Goal: Information Seeking & Learning: Learn about a topic

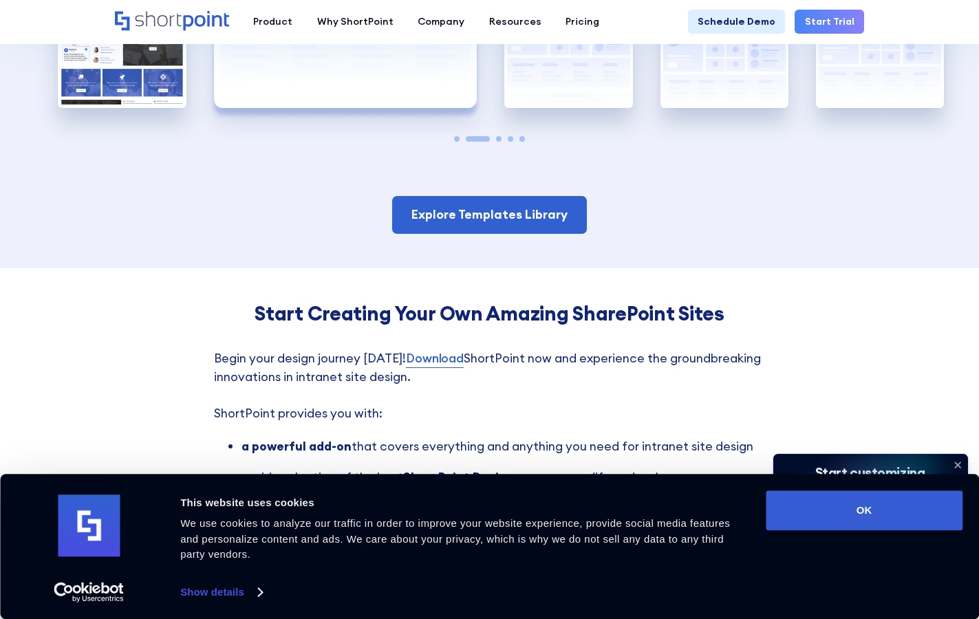
scroll to position [2409, 0]
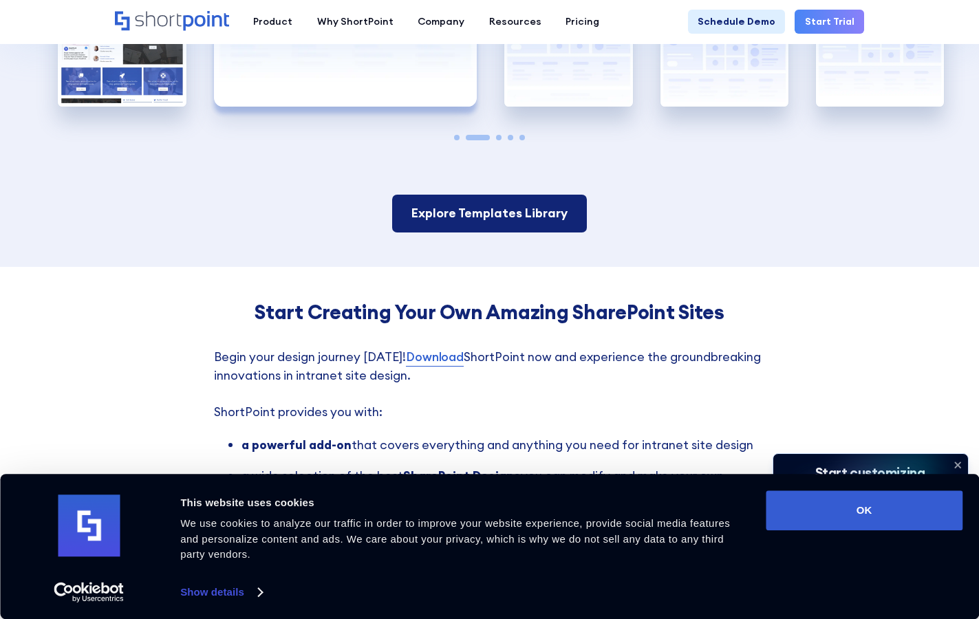
click at [496, 233] on link "Explore Templates Library" at bounding box center [489, 214] width 195 height 38
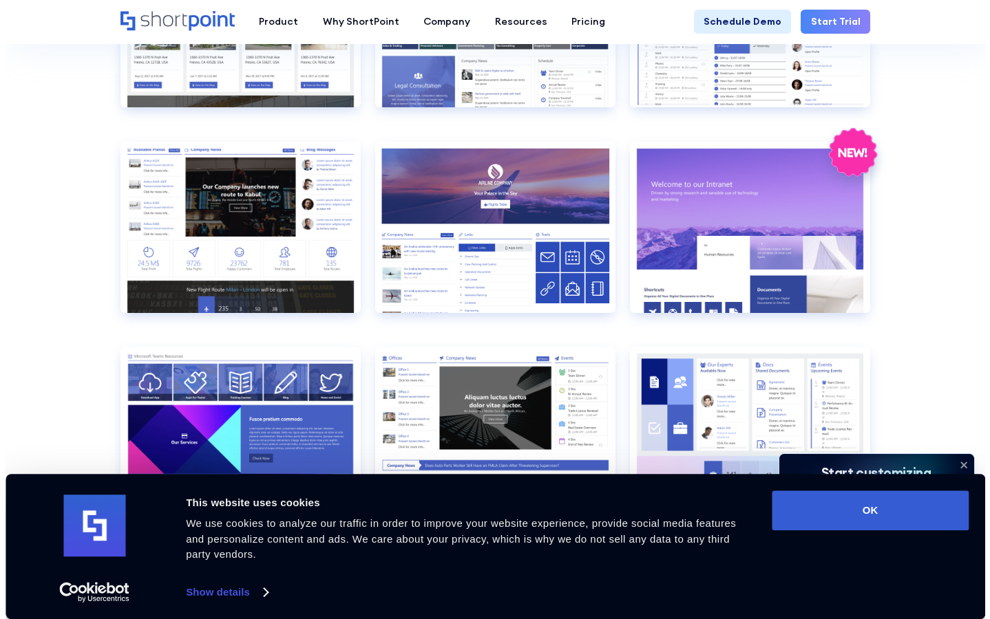
scroll to position [1514, 0]
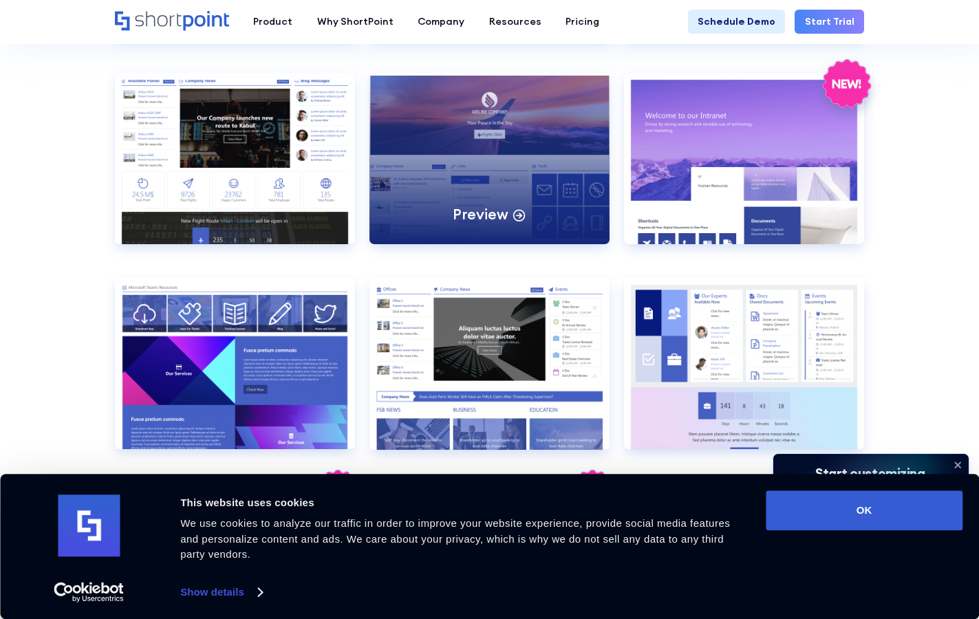
click at [435, 195] on div "Preview" at bounding box center [490, 158] width 240 height 171
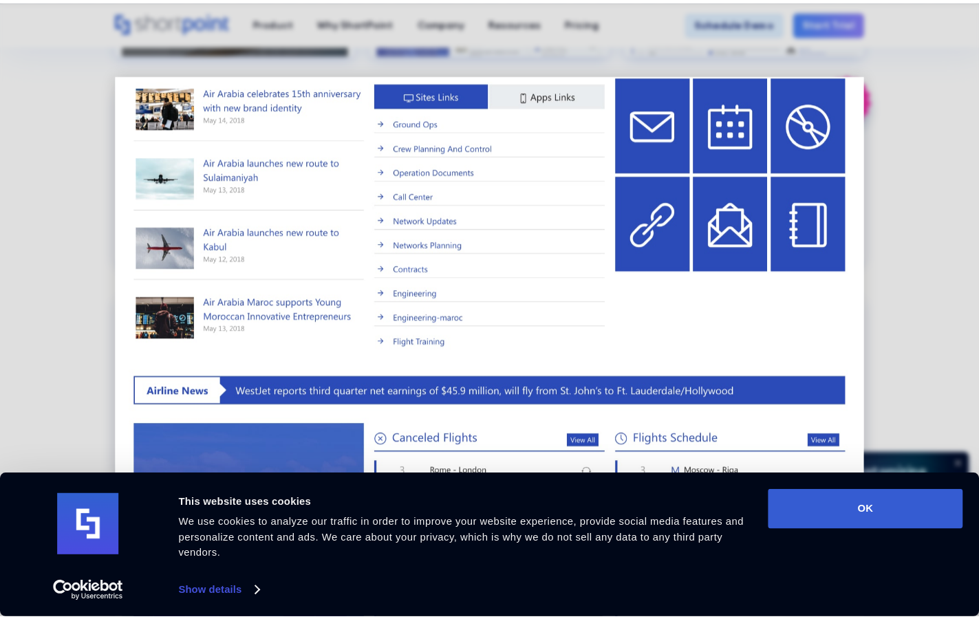
scroll to position [365, 0]
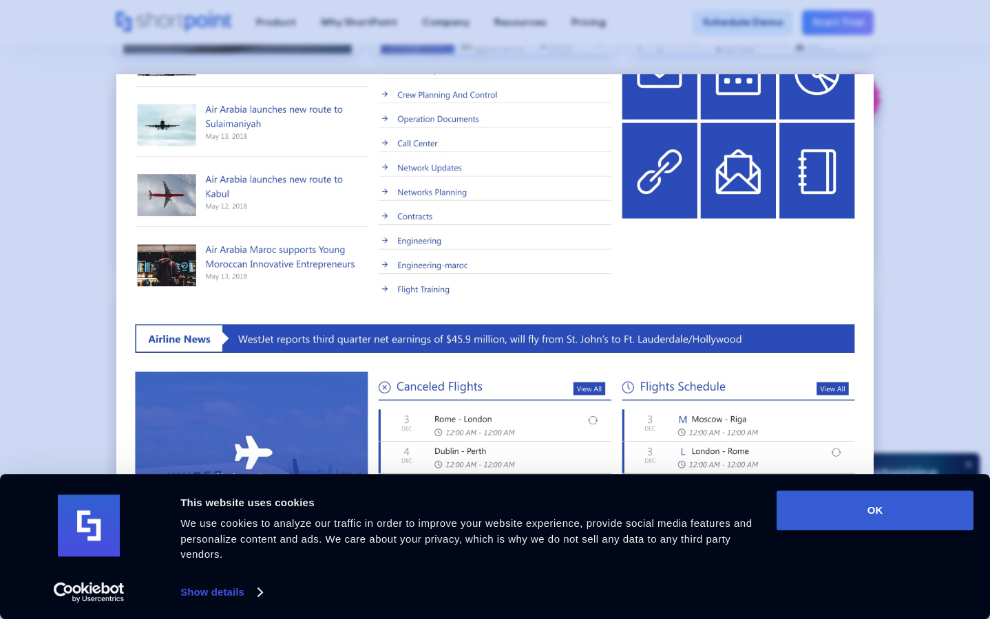
click at [931, 235] on div at bounding box center [495, 309] width 990 height 619
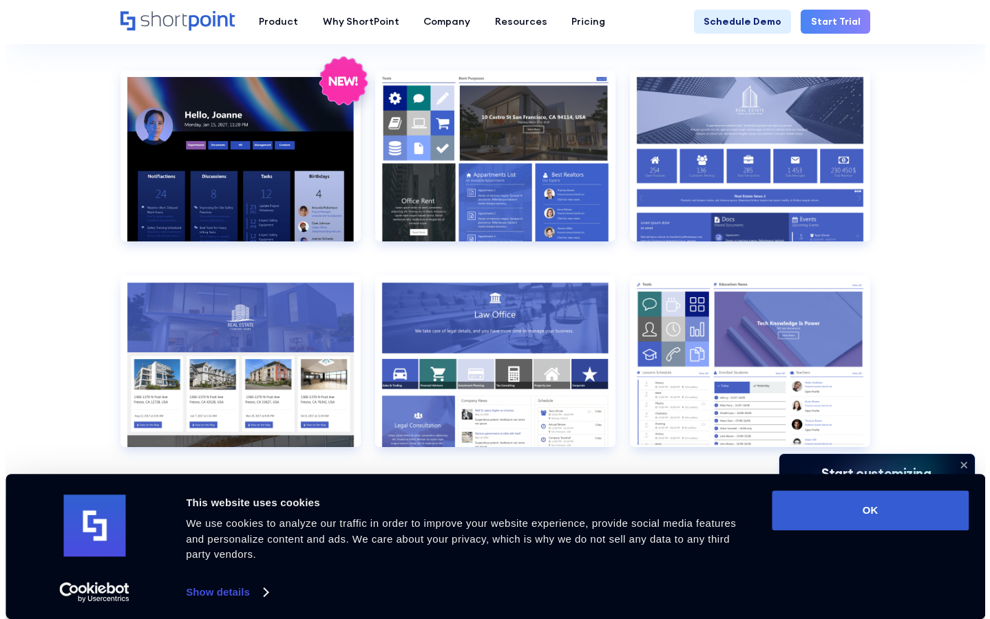
scroll to position [1101, 0]
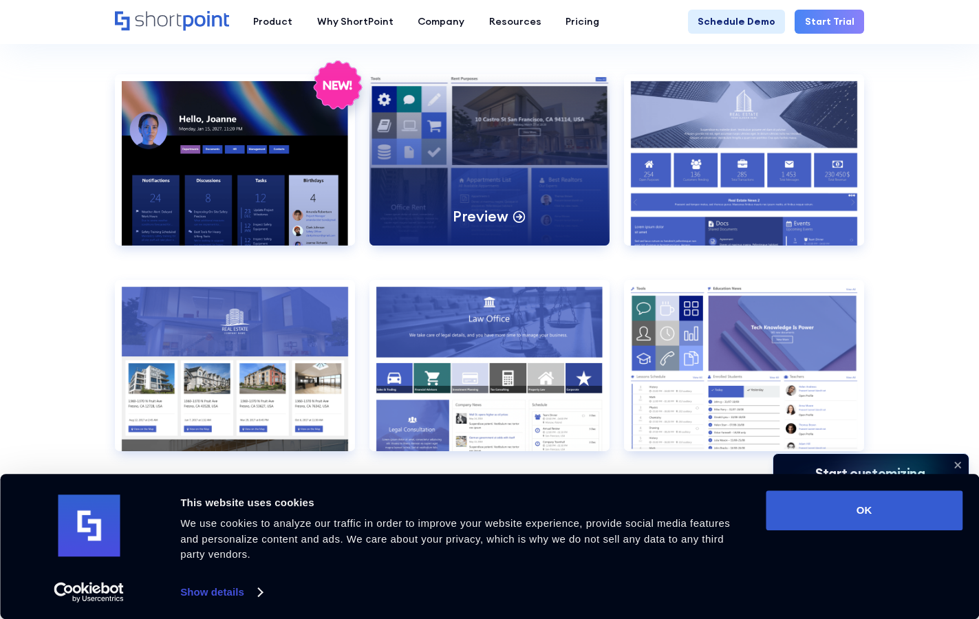
click at [491, 154] on div "Preview" at bounding box center [490, 159] width 240 height 171
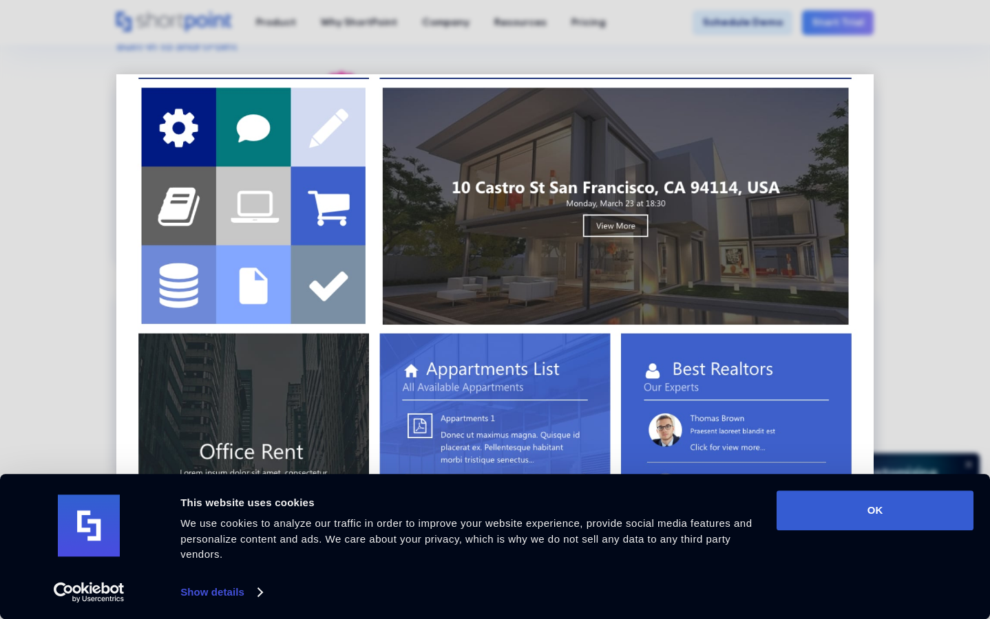
scroll to position [0, 0]
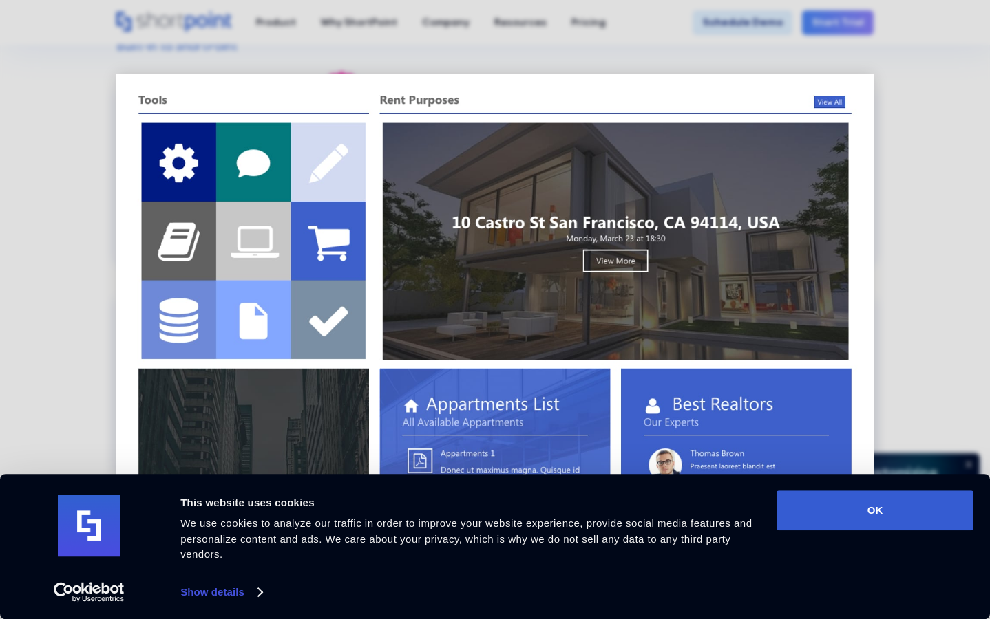
click at [466, 200] on img at bounding box center [494, 621] width 757 height 1094
drag, startPoint x: 831, startPoint y: 102, endPoint x: 823, endPoint y: 103, distance: 8.3
click at [830, 102] on img at bounding box center [494, 621] width 757 height 1094
click at [609, 245] on img at bounding box center [494, 621] width 757 height 1094
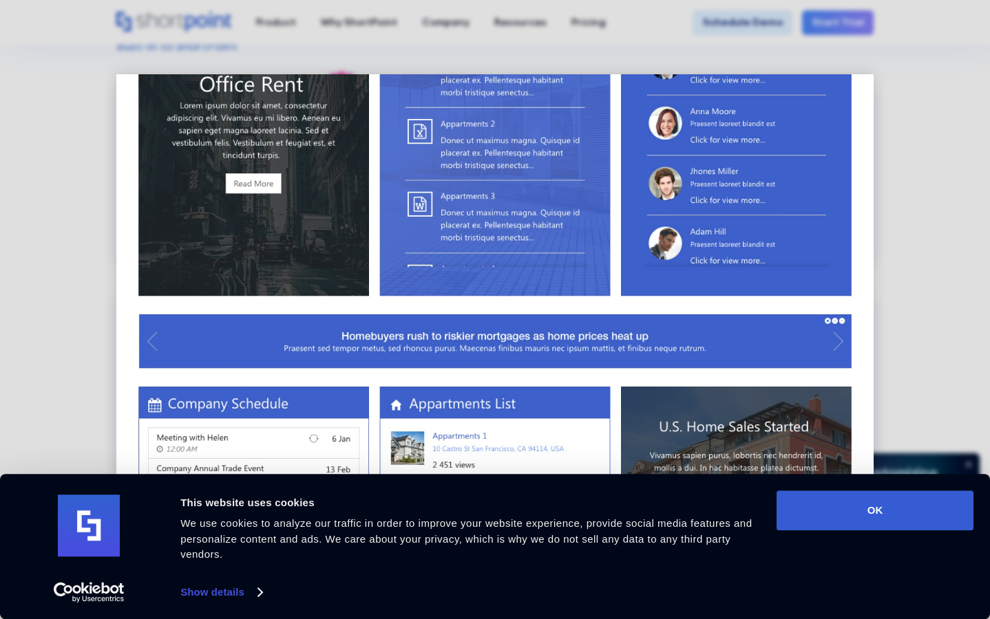
scroll to position [535, 0]
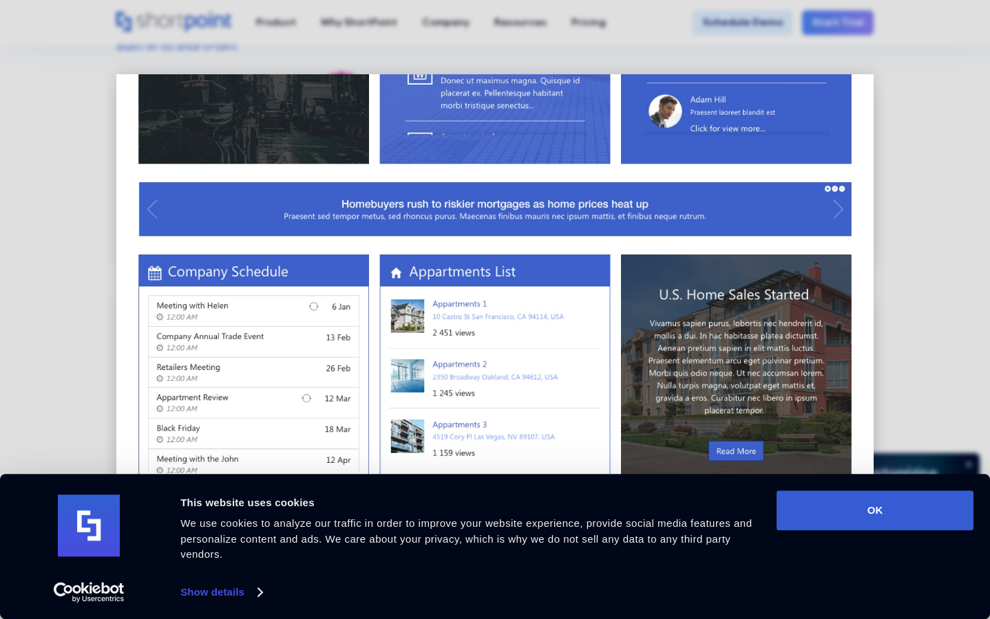
click at [255, 339] on img at bounding box center [494, 87] width 757 height 1094
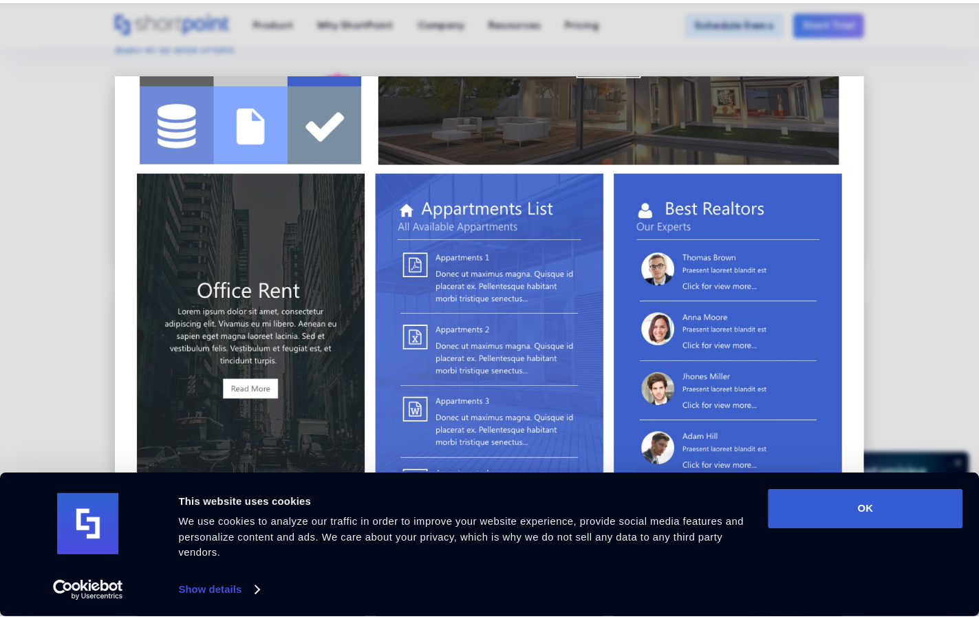
scroll to position [0, 0]
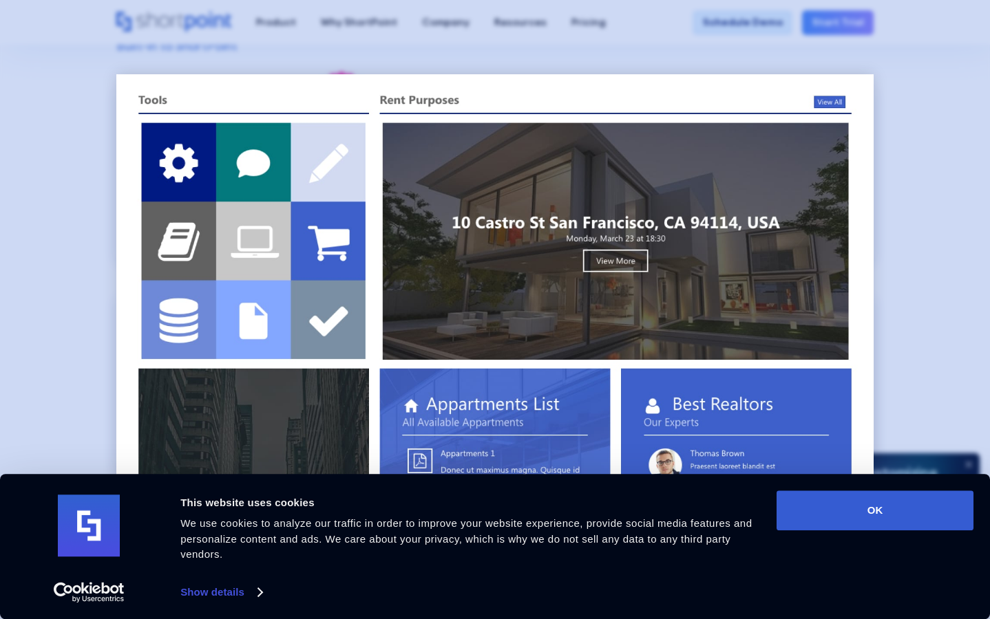
drag, startPoint x: 103, startPoint y: 162, endPoint x: 80, endPoint y: 147, distance: 27.3
click at [102, 162] on div at bounding box center [495, 309] width 990 height 619
